Goal: Task Accomplishment & Management: Use online tool/utility

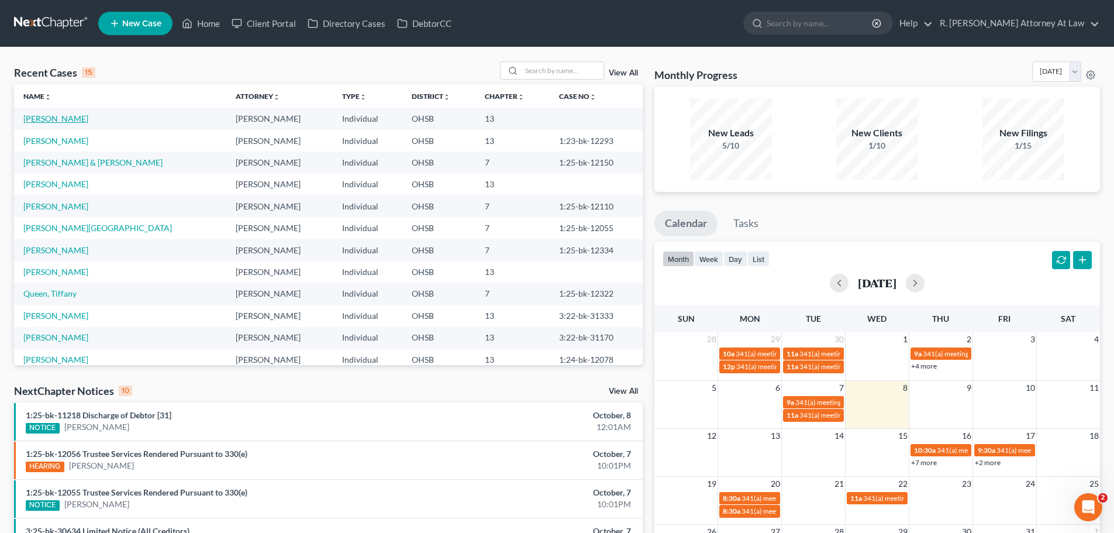
click at [40, 115] on link "[PERSON_NAME]" at bounding box center [55, 118] width 65 height 10
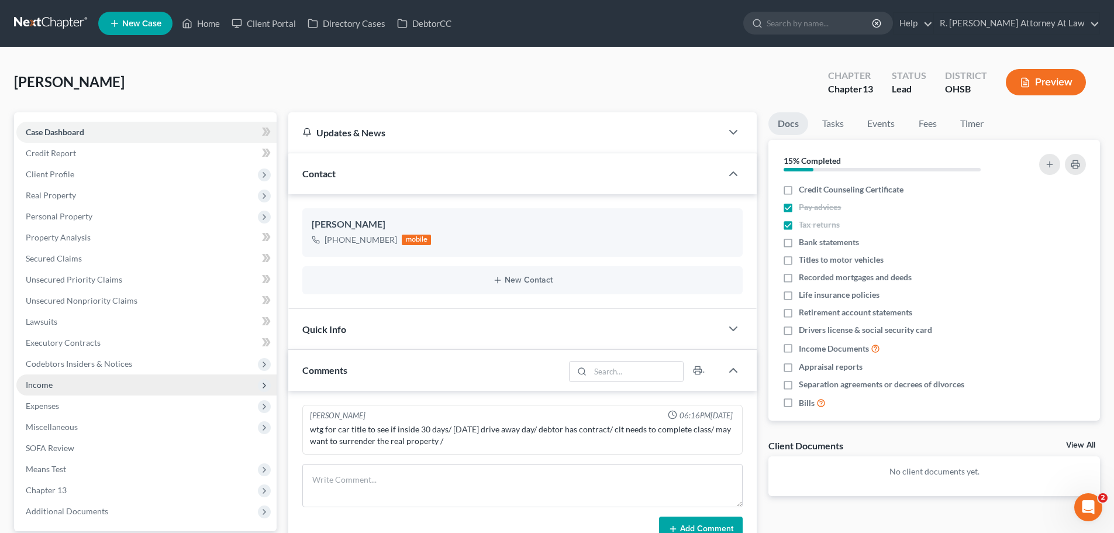
click at [51, 380] on span "Income" at bounding box center [39, 385] width 27 height 10
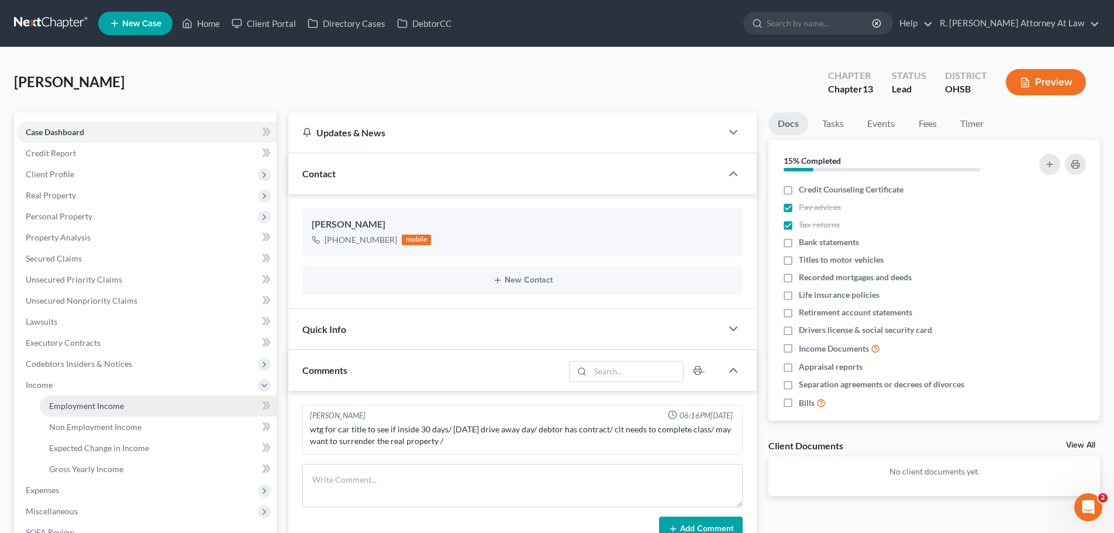
click at [94, 408] on span "Employment Income" at bounding box center [86, 406] width 75 height 10
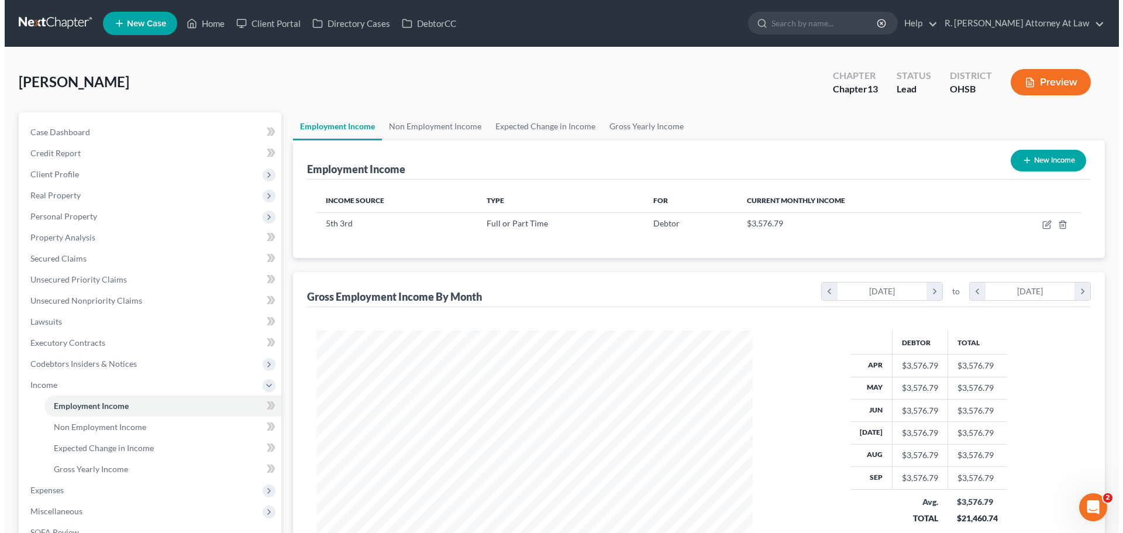
scroll to position [218, 460]
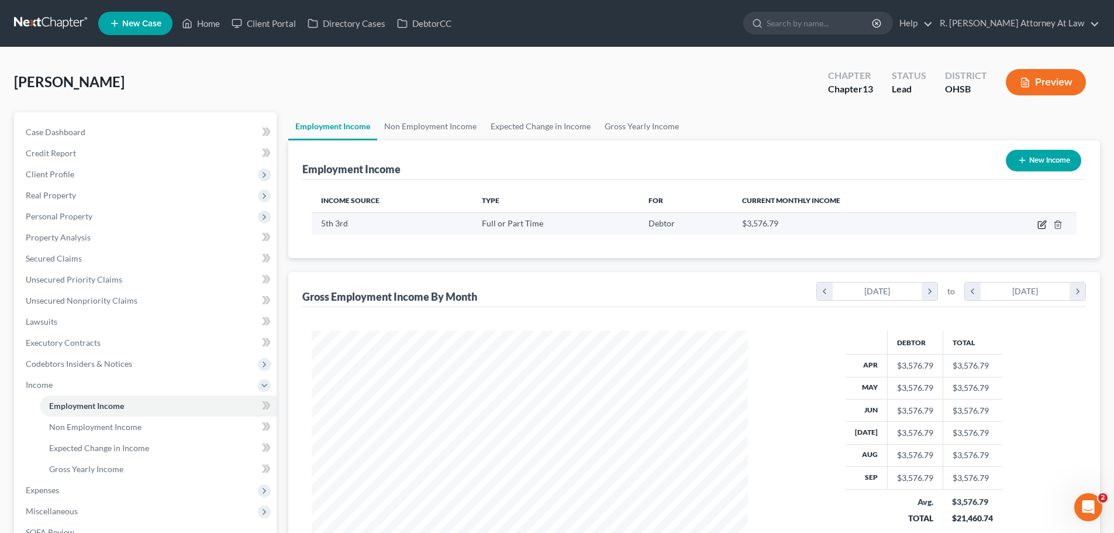
click at [1041, 225] on icon "button" at bounding box center [1043, 223] width 5 height 5
select select "0"
select select "36"
select select "0"
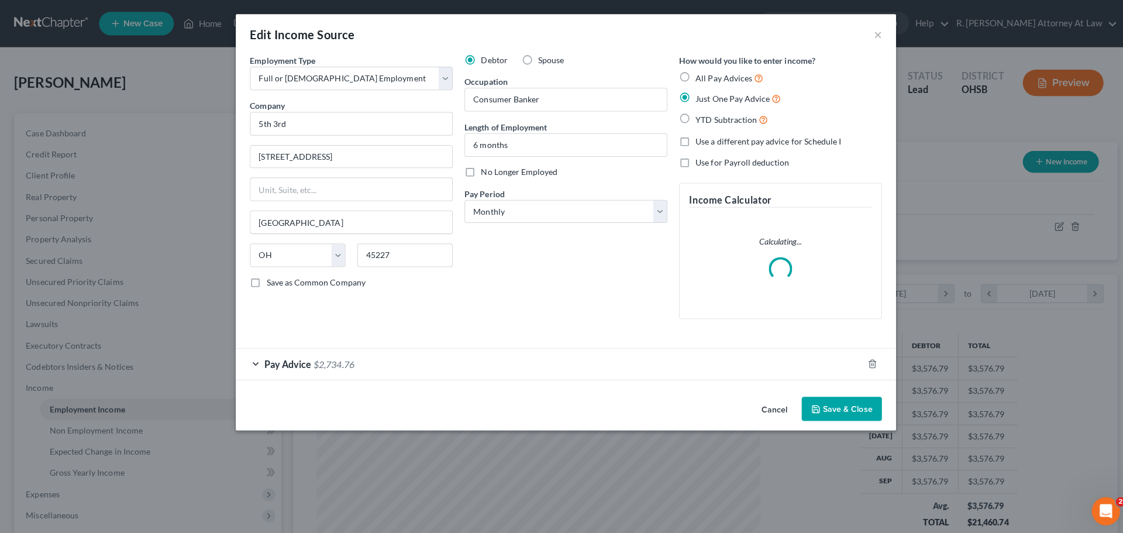
scroll to position [220, 464]
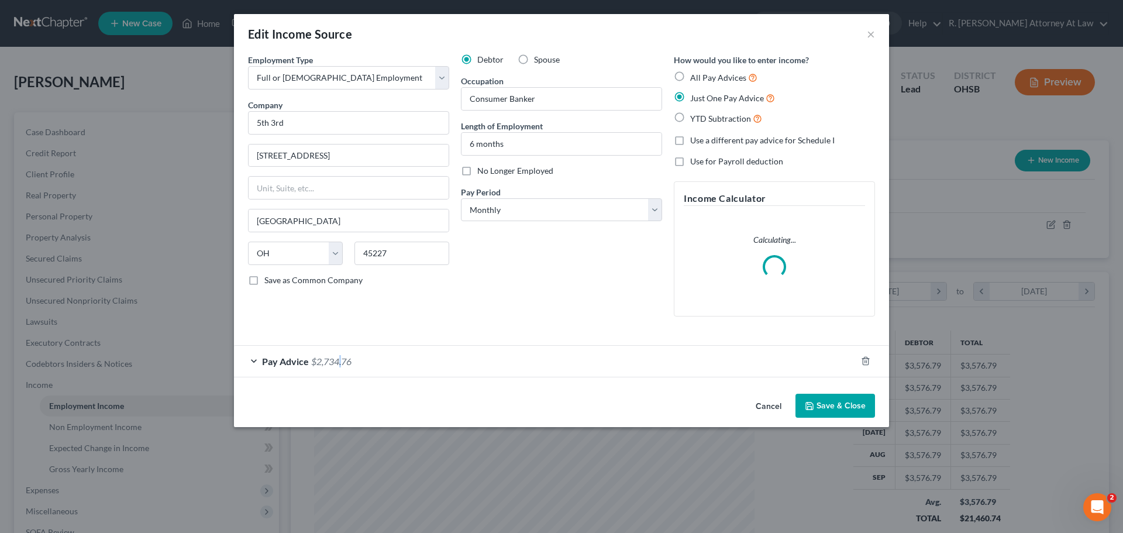
click at [340, 362] on span "$2,734.76" at bounding box center [331, 361] width 40 height 11
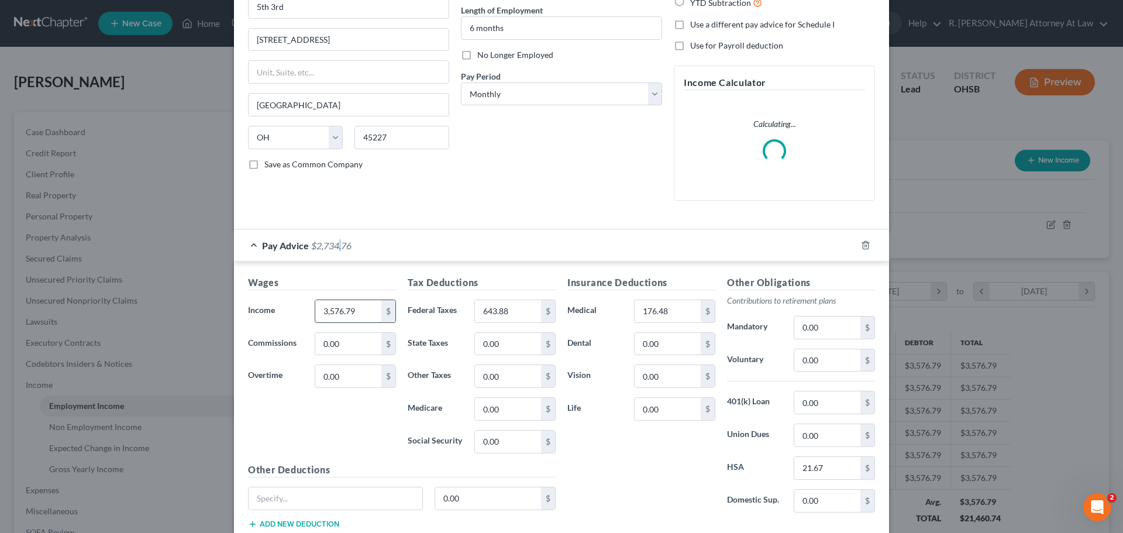
scroll to position [117, 0]
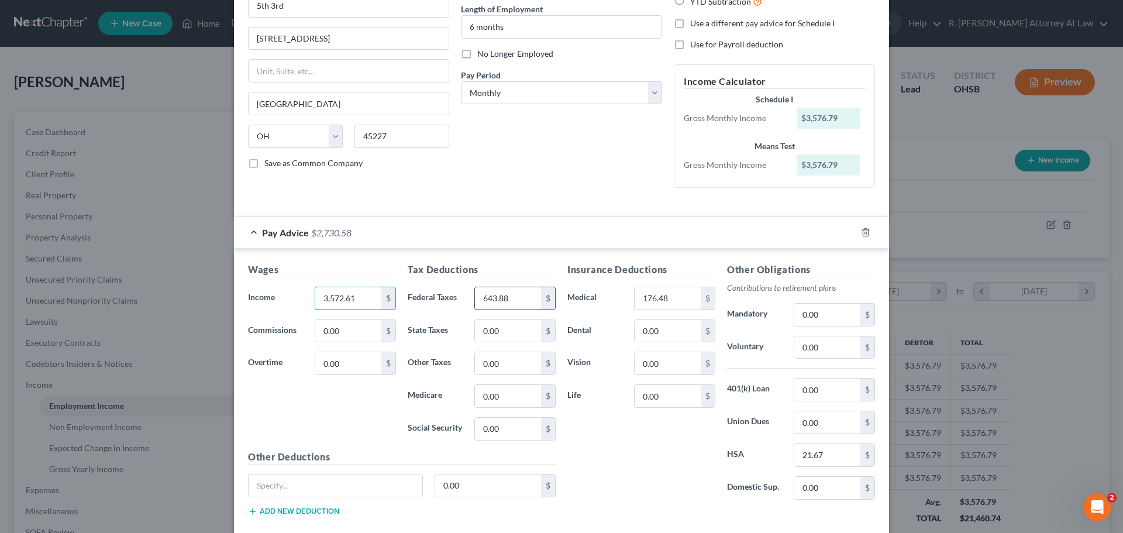
type input "3,572.61"
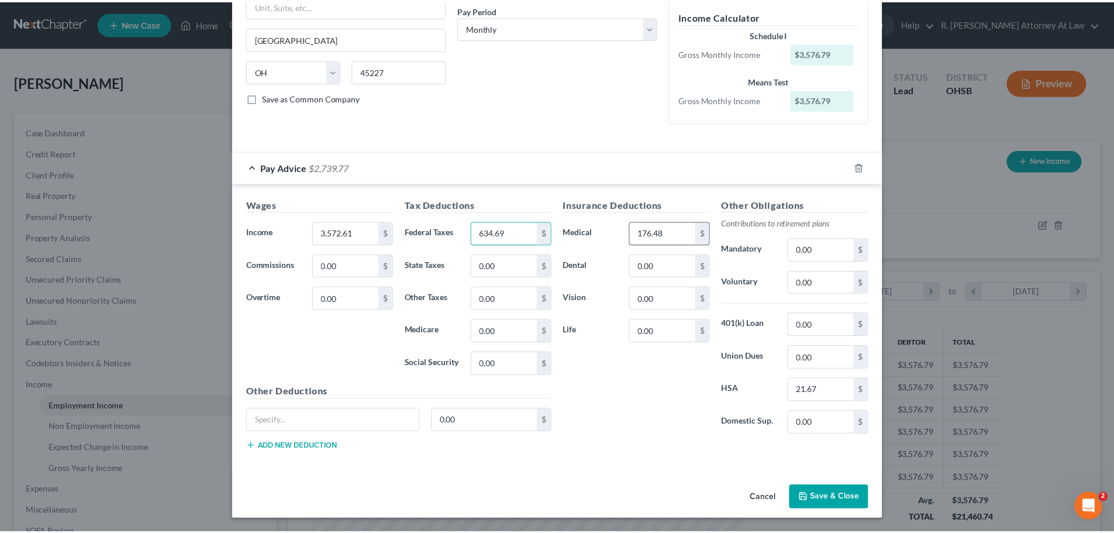
scroll to position [182, 0]
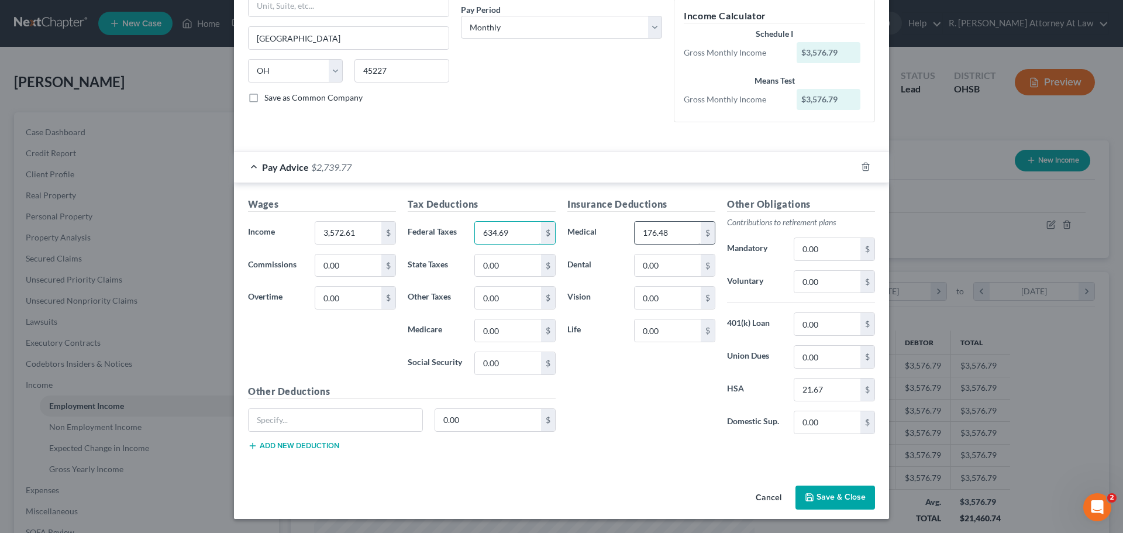
type input "634.69"
click at [827, 397] on input "21.67" at bounding box center [827, 389] width 66 height 22
click at [850, 494] on button "Save & Close" at bounding box center [835, 497] width 80 height 25
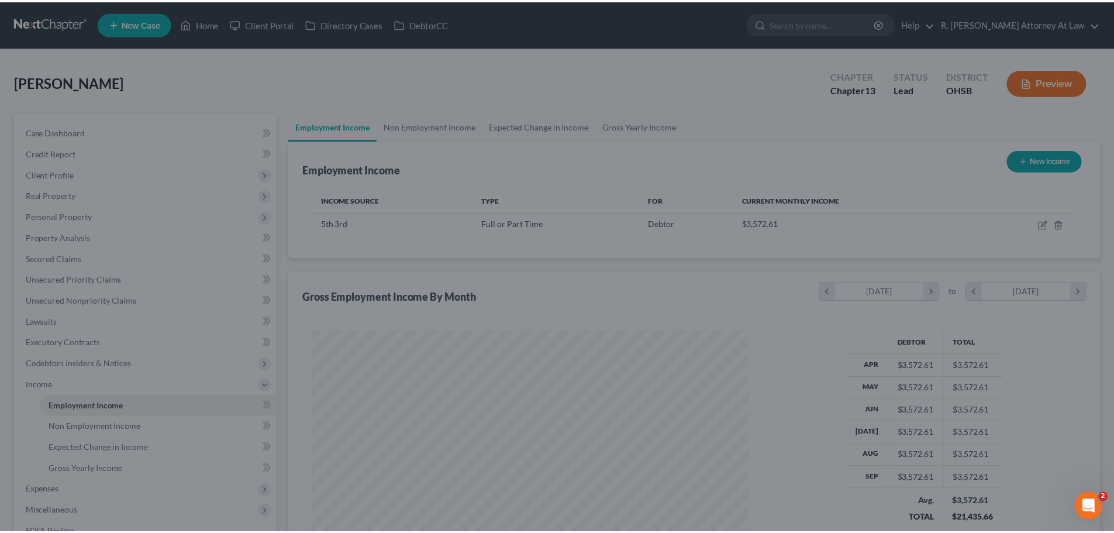
scroll to position [584703, 584461]
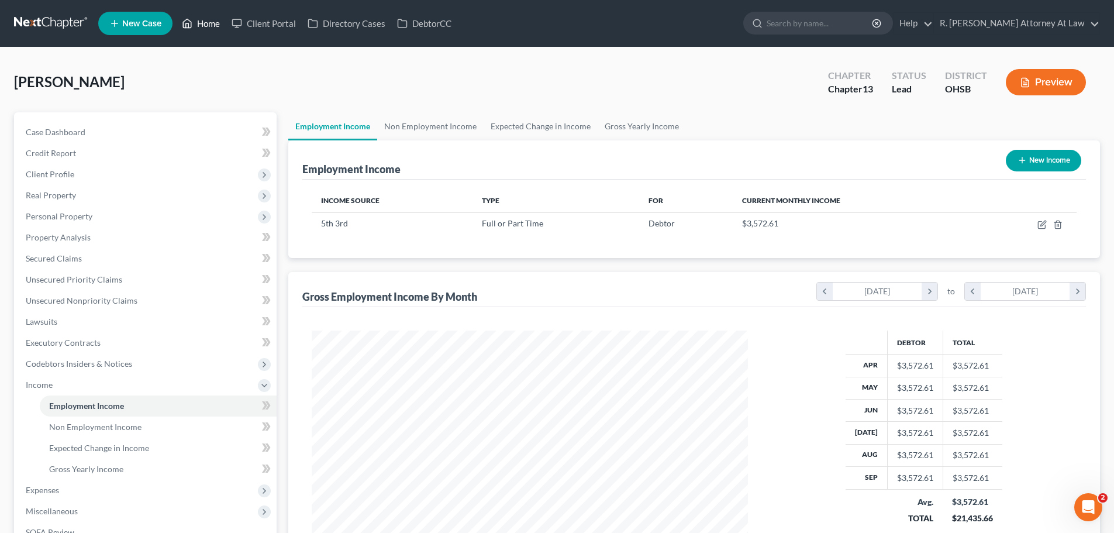
click at [204, 27] on link "Home" at bounding box center [201, 23] width 50 height 21
